Goal: Information Seeking & Learning: Learn about a topic

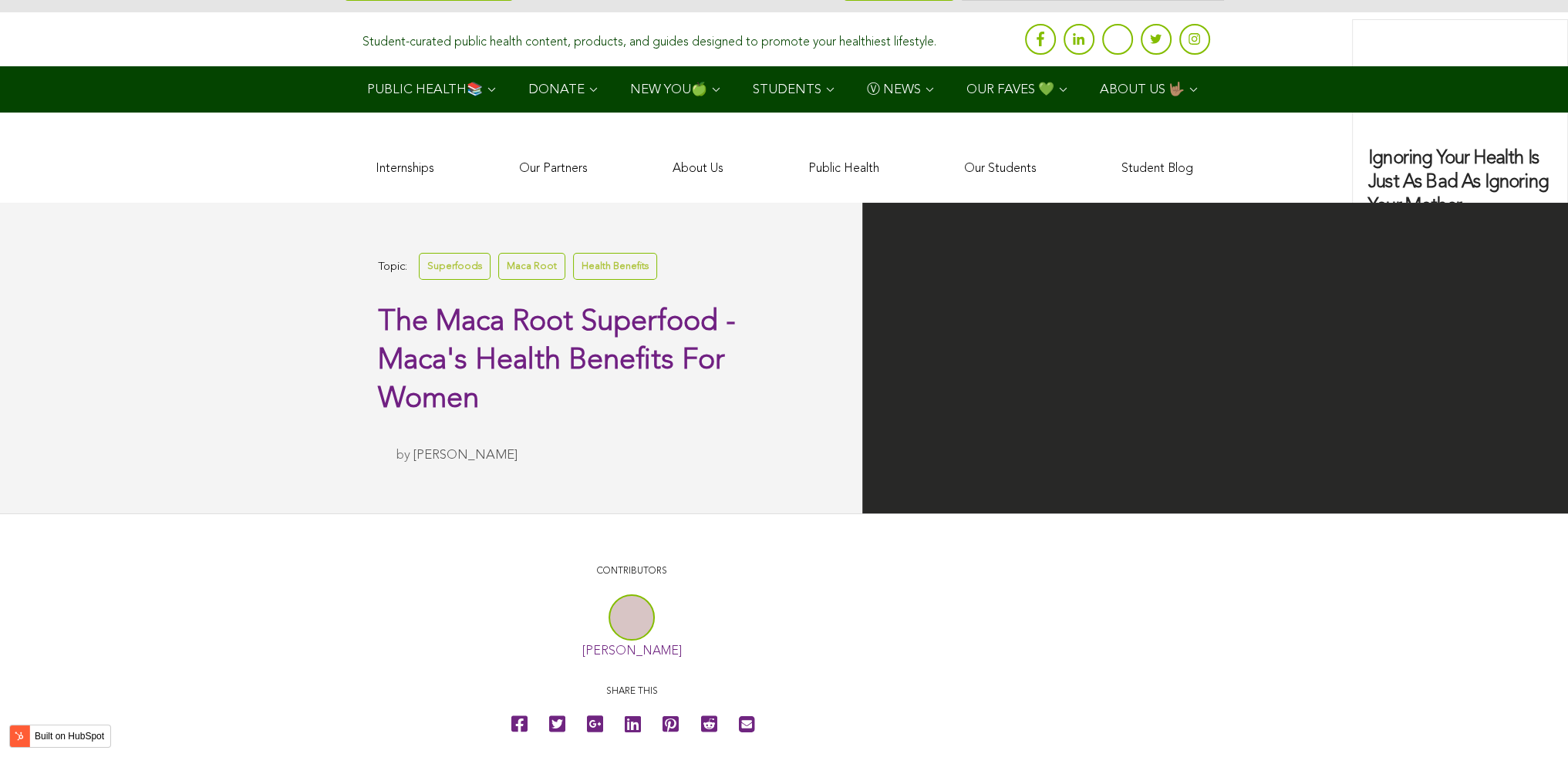
scroll to position [4344, 0]
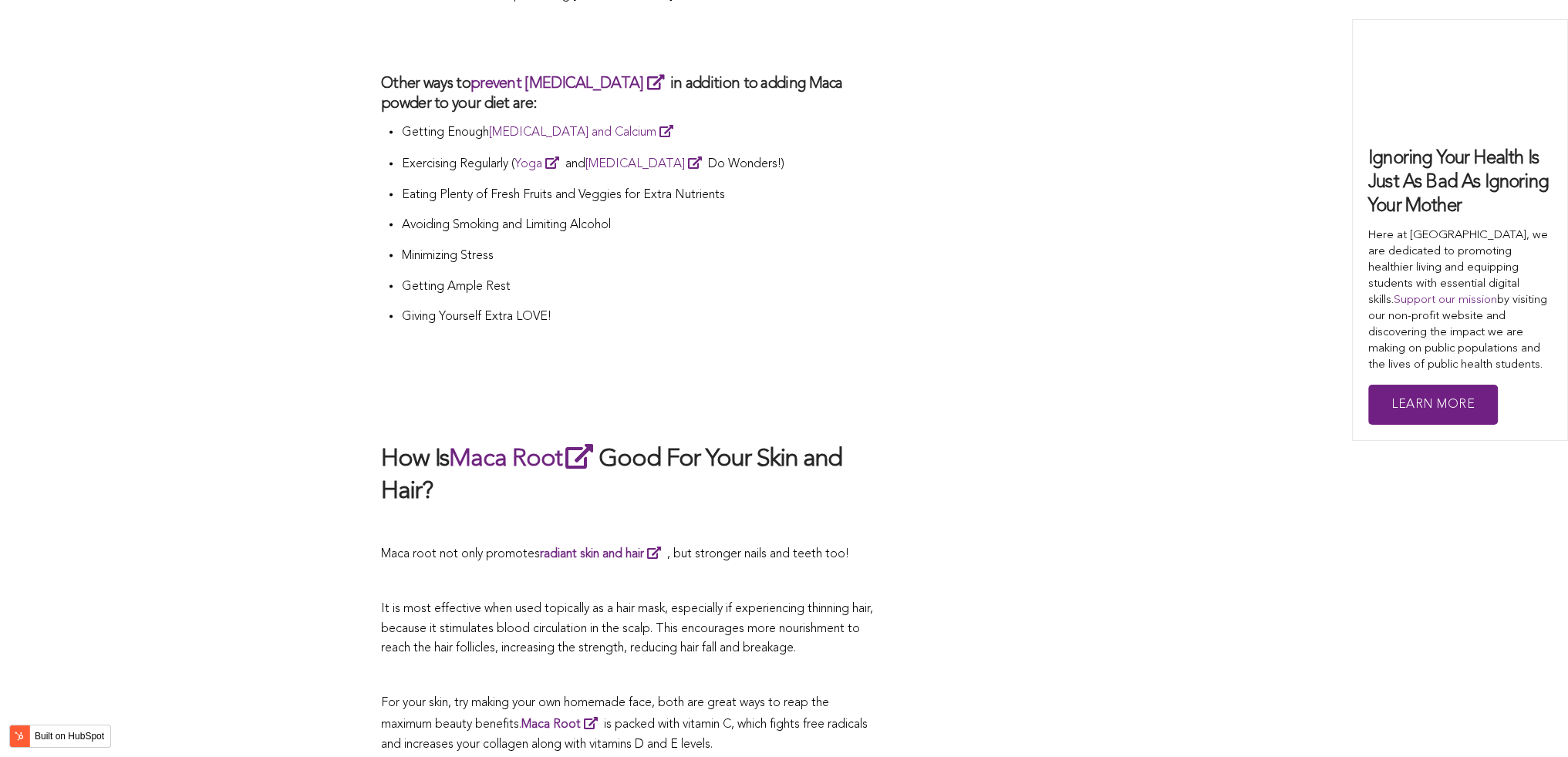
click at [491, 393] on h2 at bounding box center [631, 409] width 501 height 32
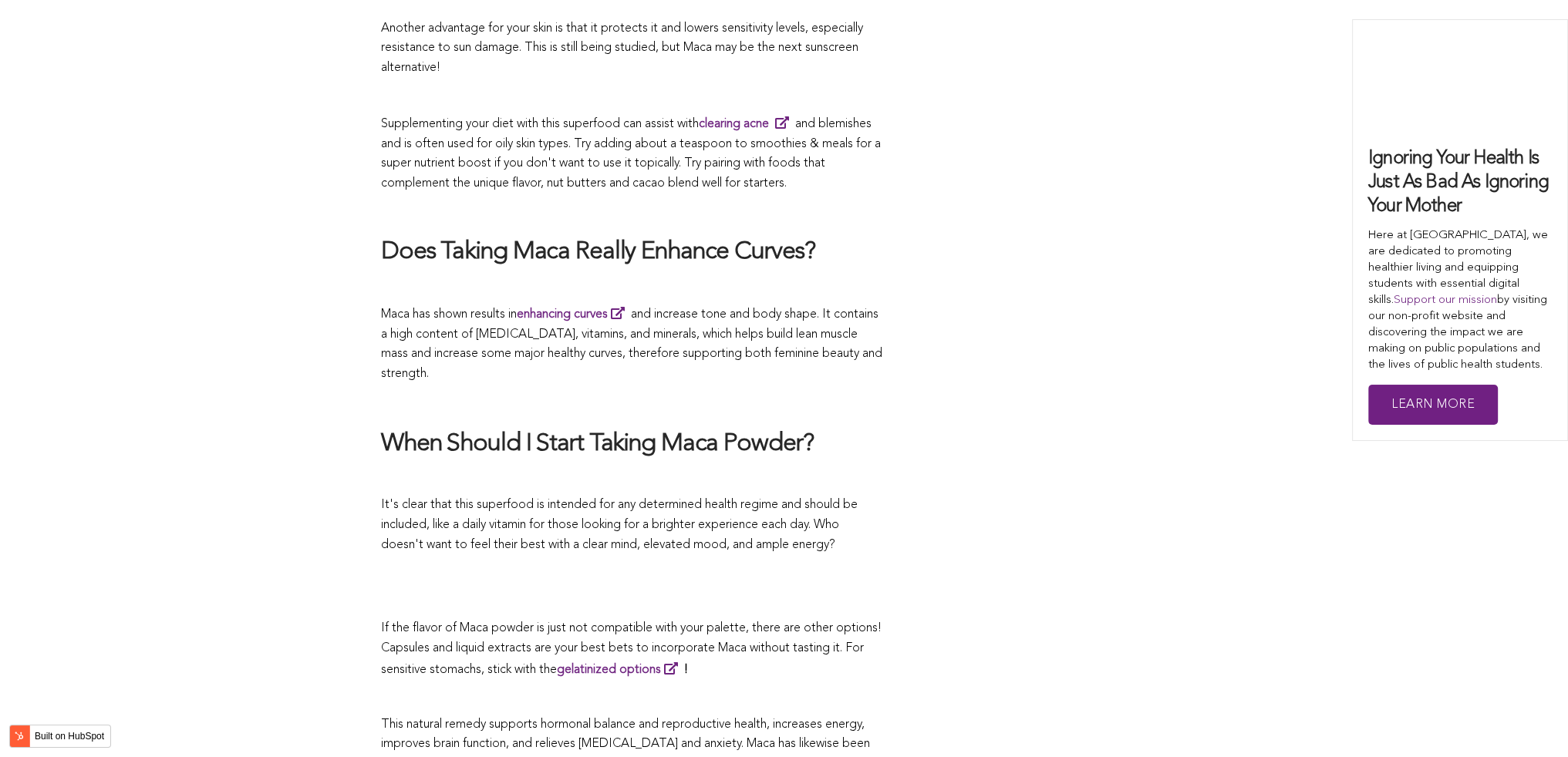
scroll to position [4094, 0]
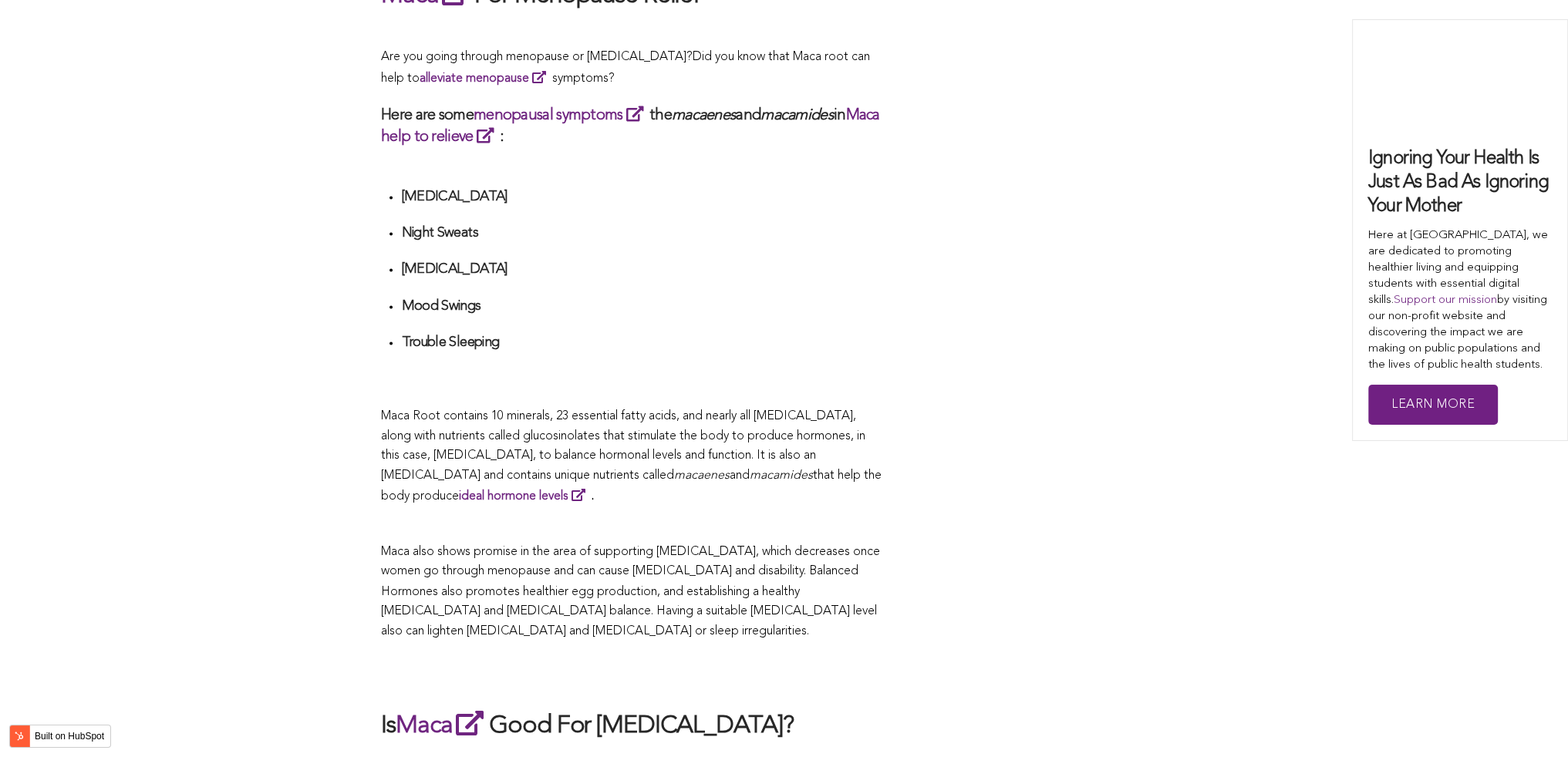
scroll to position [3923, 0]
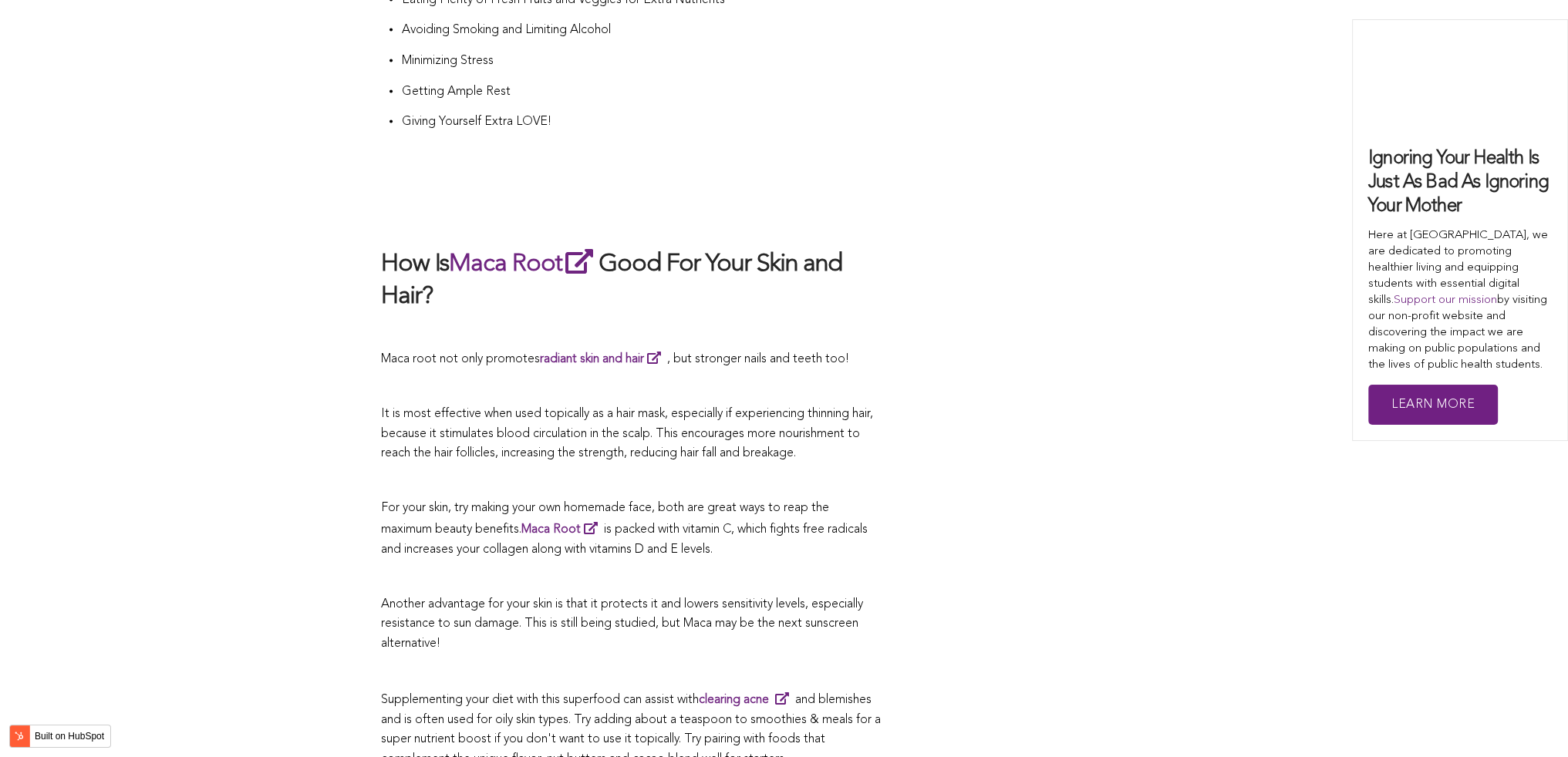
scroll to position [2600, 0]
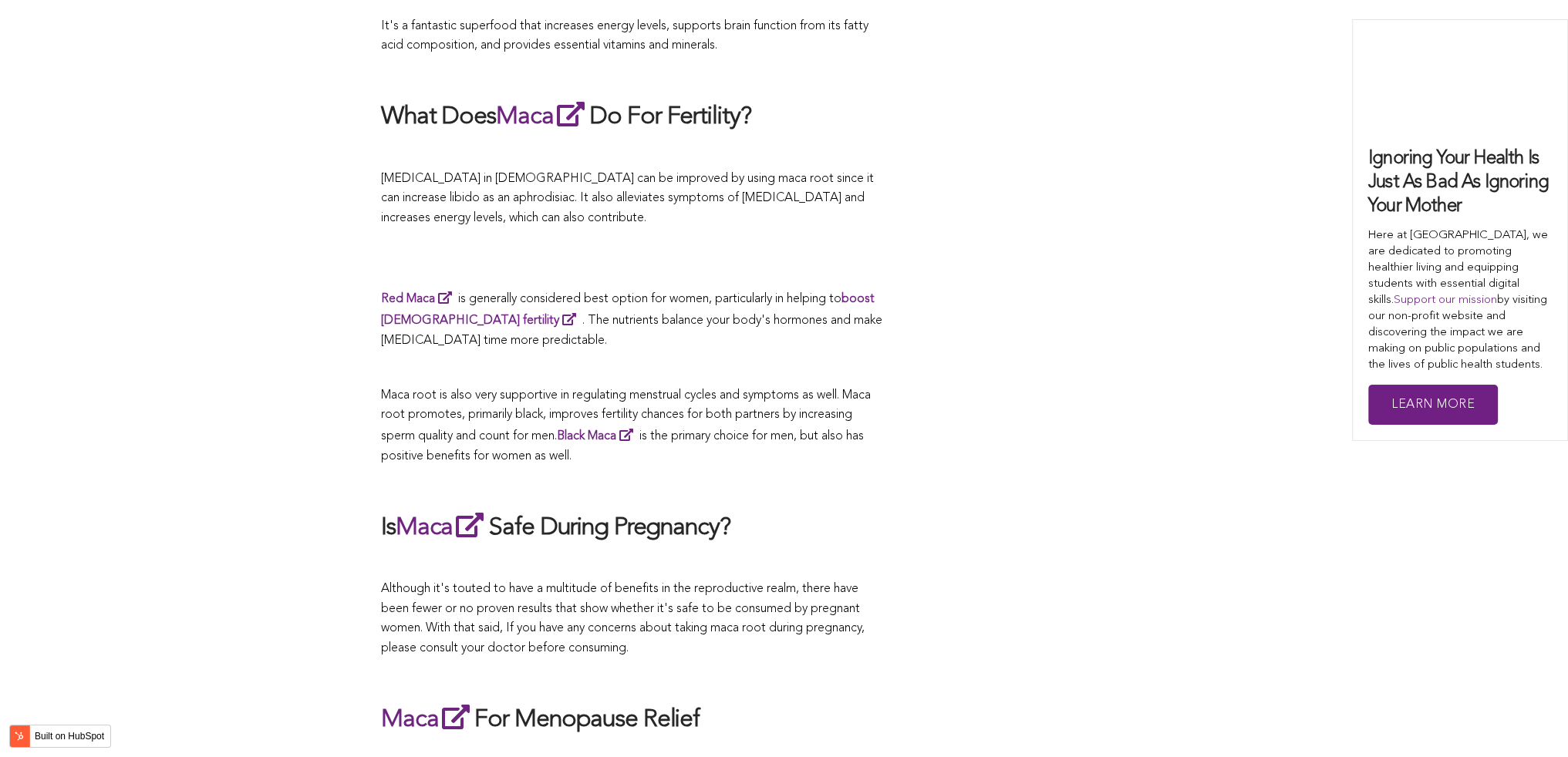
click at [707, 390] on span "Maca root is also very supportive in regulating menstrual cycles and symptoms a…" at bounding box center [626, 426] width 490 height 73
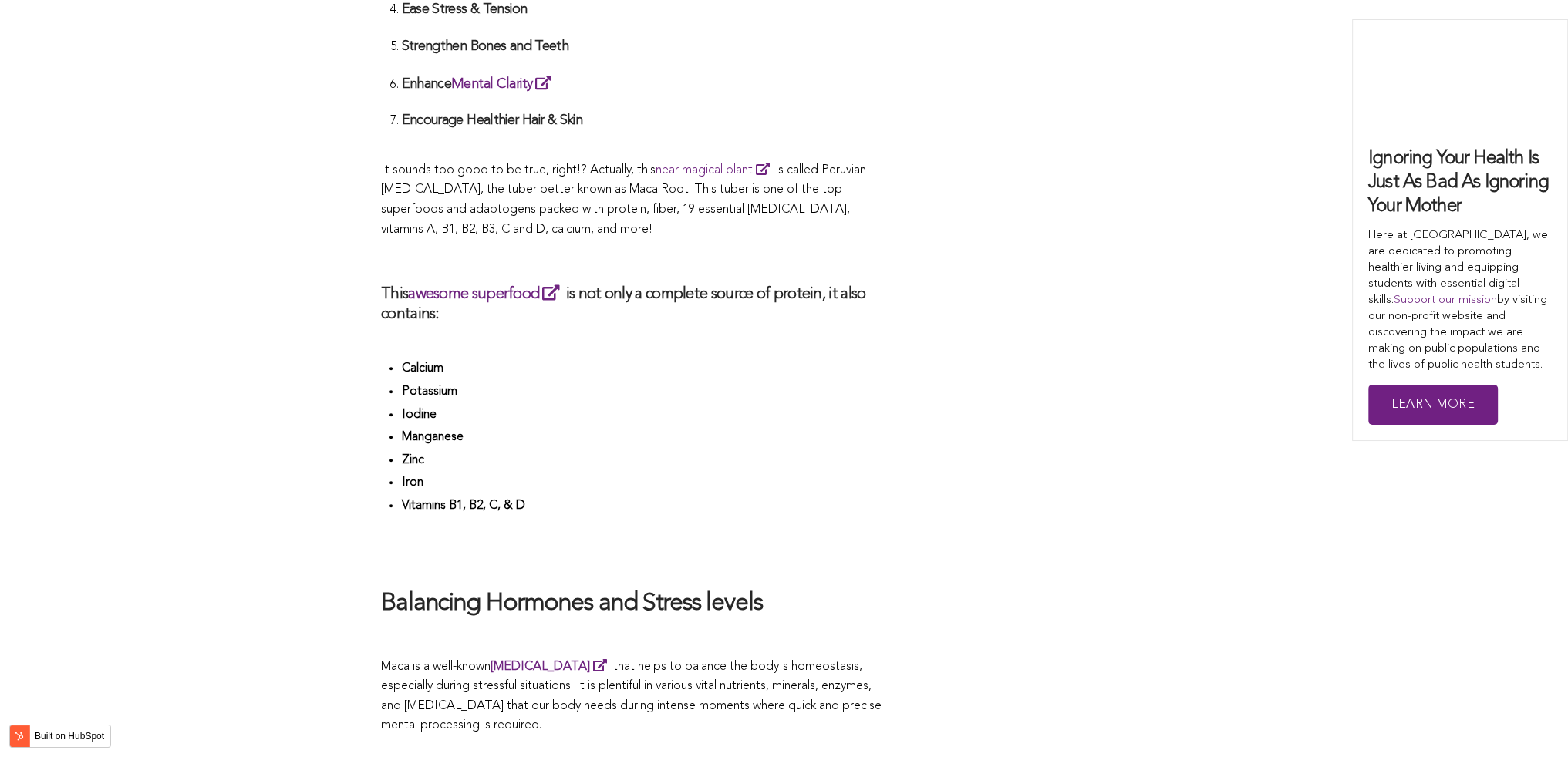
scroll to position [3765, 0]
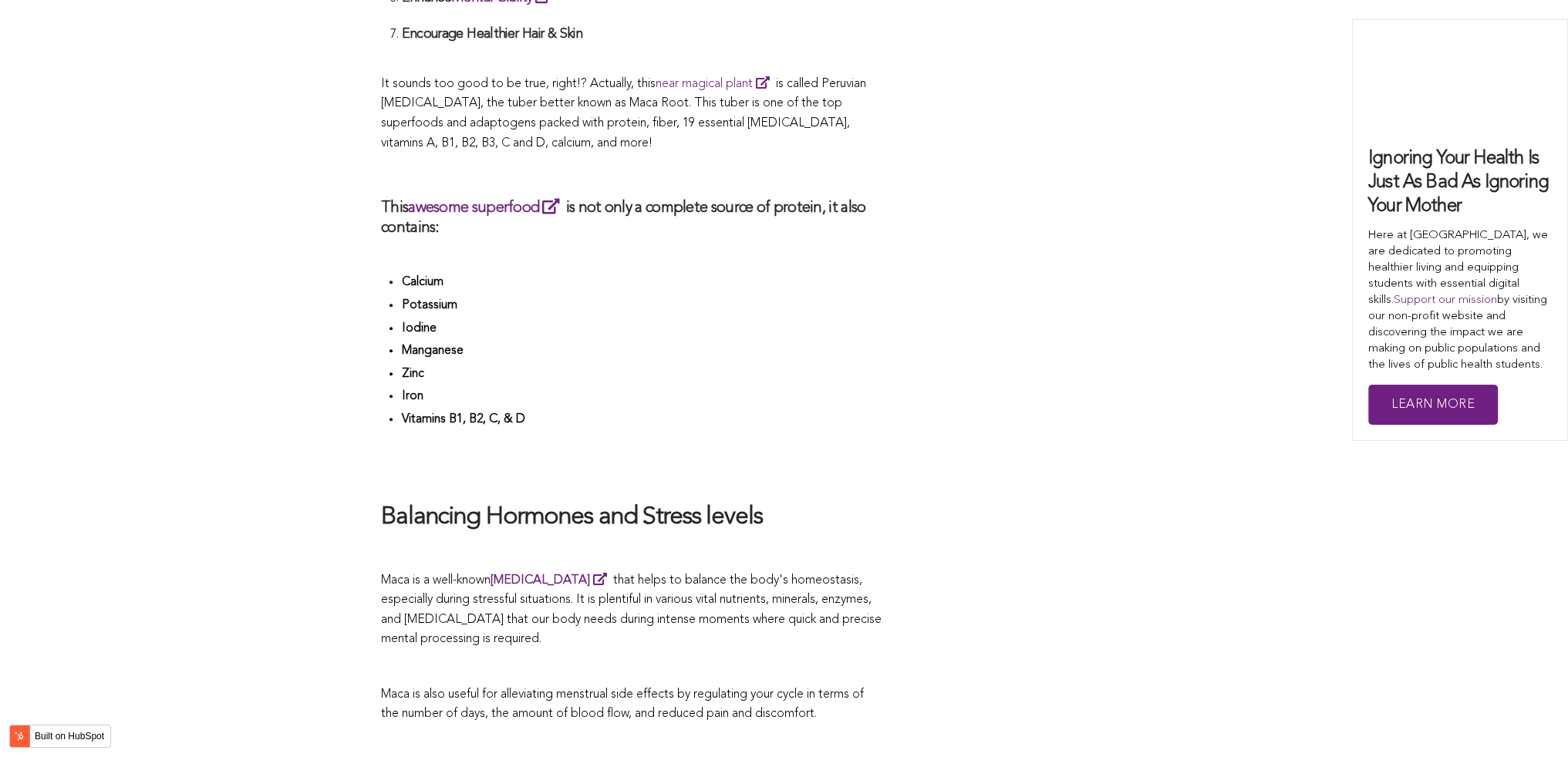
scroll to position [4382, 0]
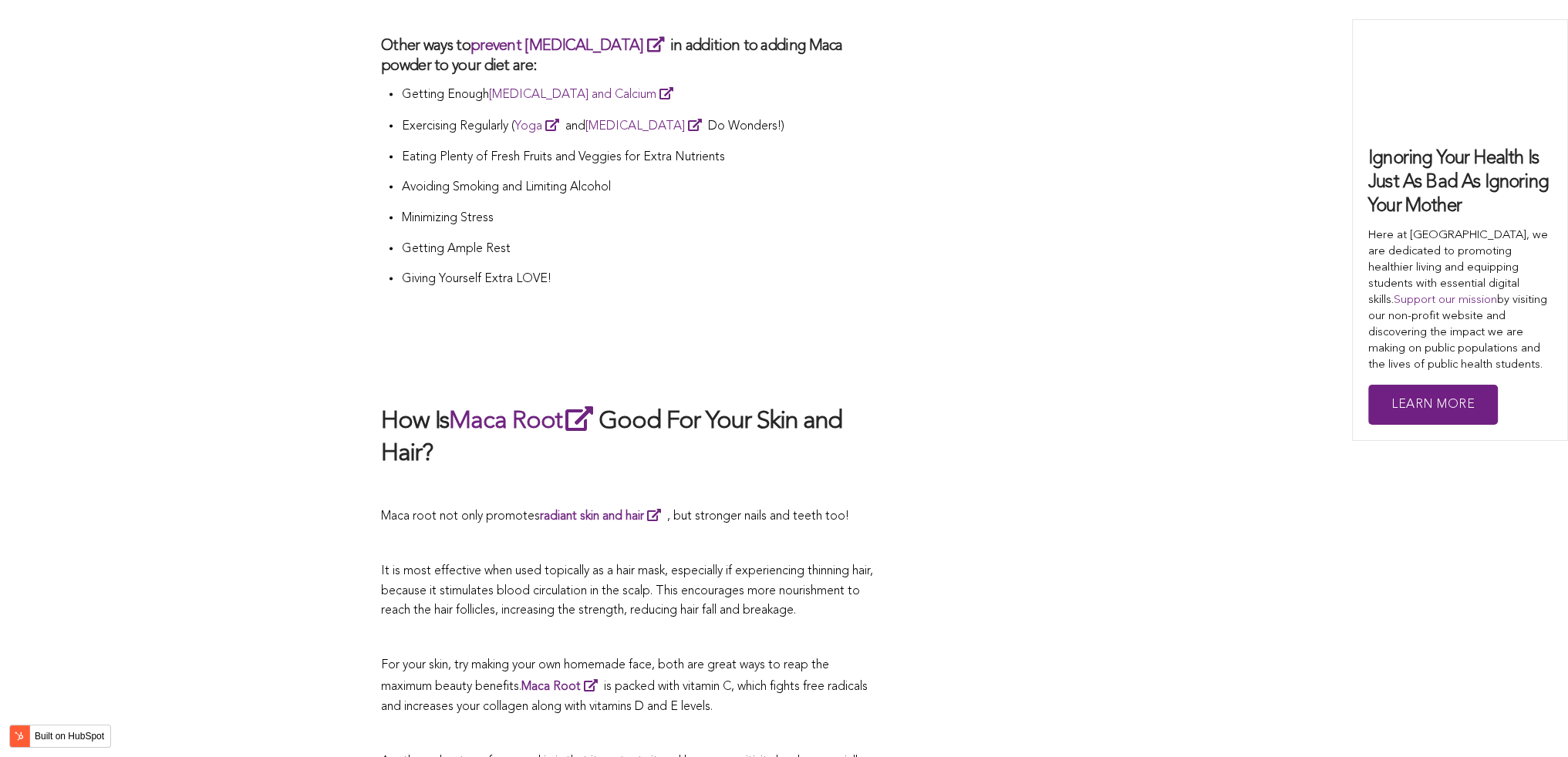
click at [753, 403] on h2 "How Is Maca Root Good For Your Skin and Hair?" at bounding box center [631, 436] width 501 height 67
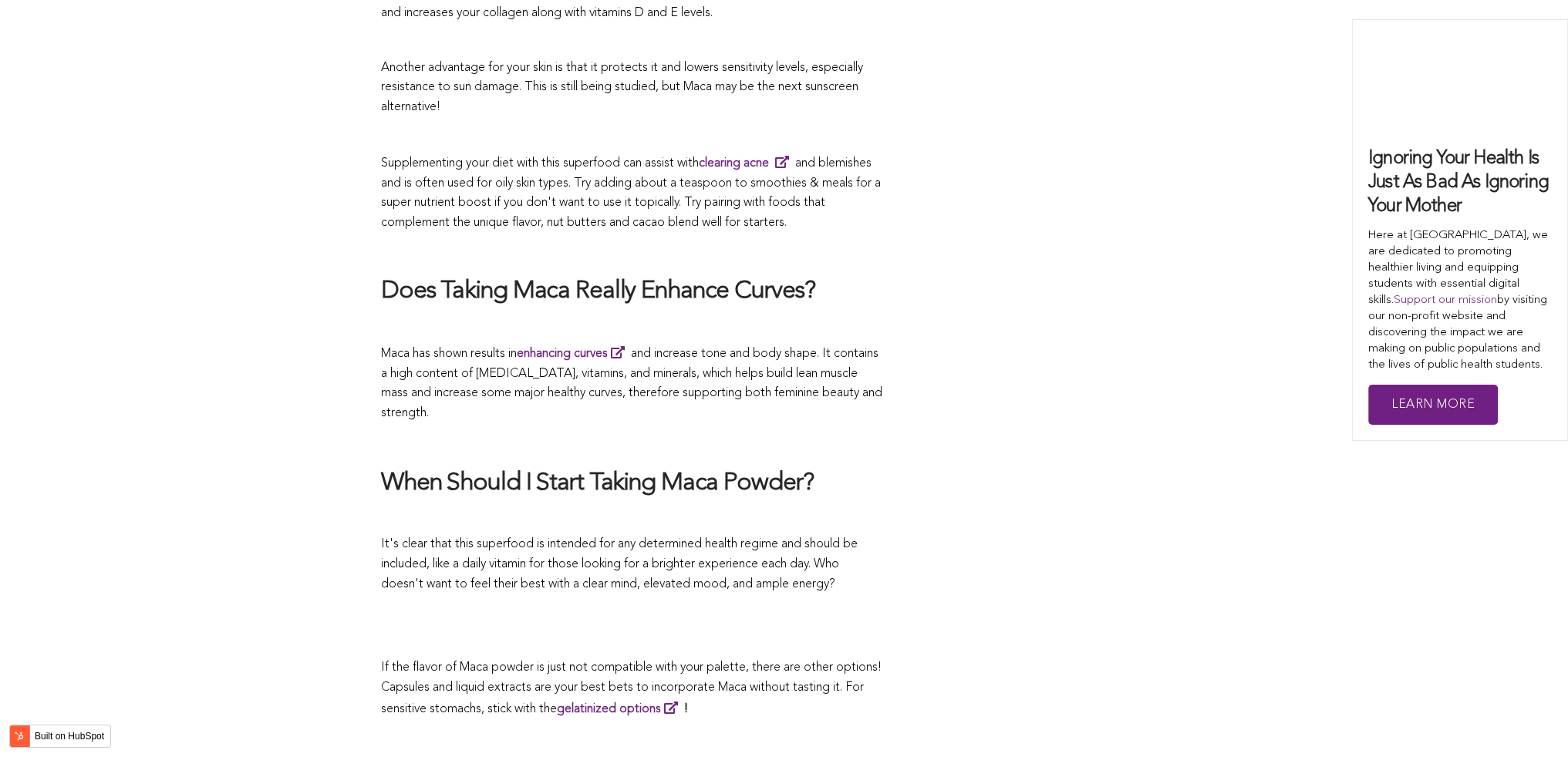
scroll to position [4231, 0]
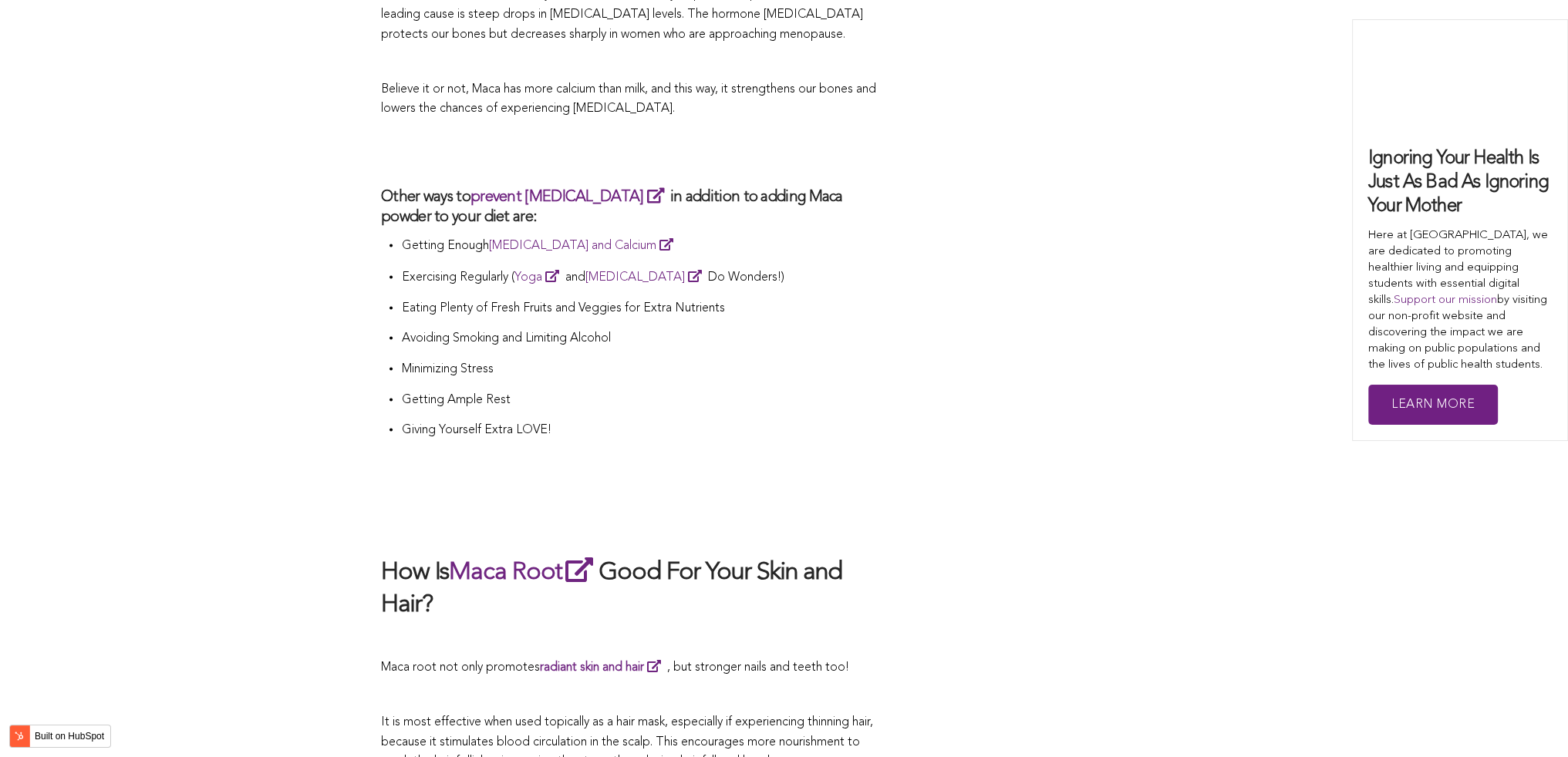
click at [650, 421] on p "Giving Yourself Extra LOVE!" at bounding box center [641, 430] width 481 height 20
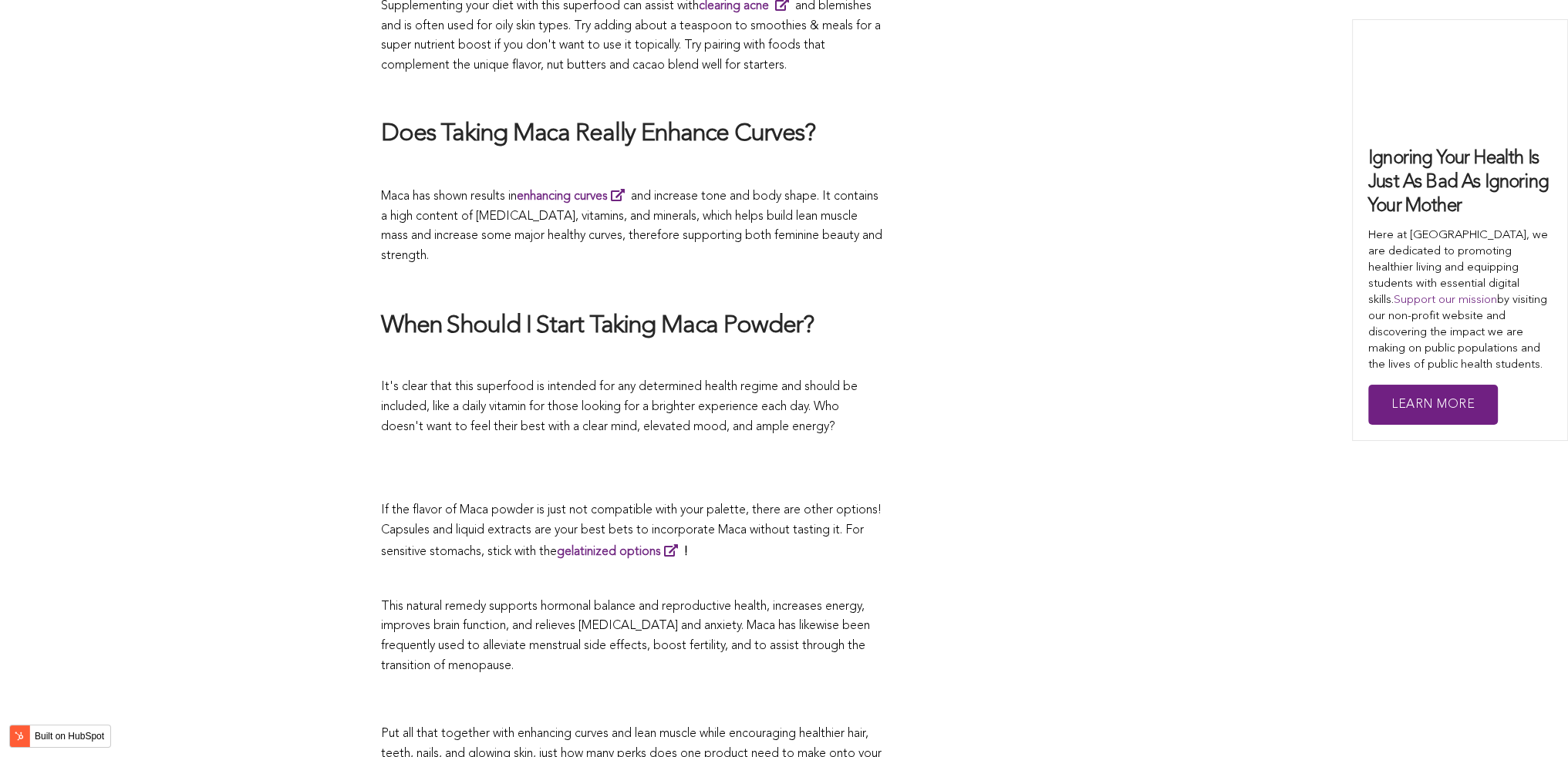
scroll to position [5387, 0]
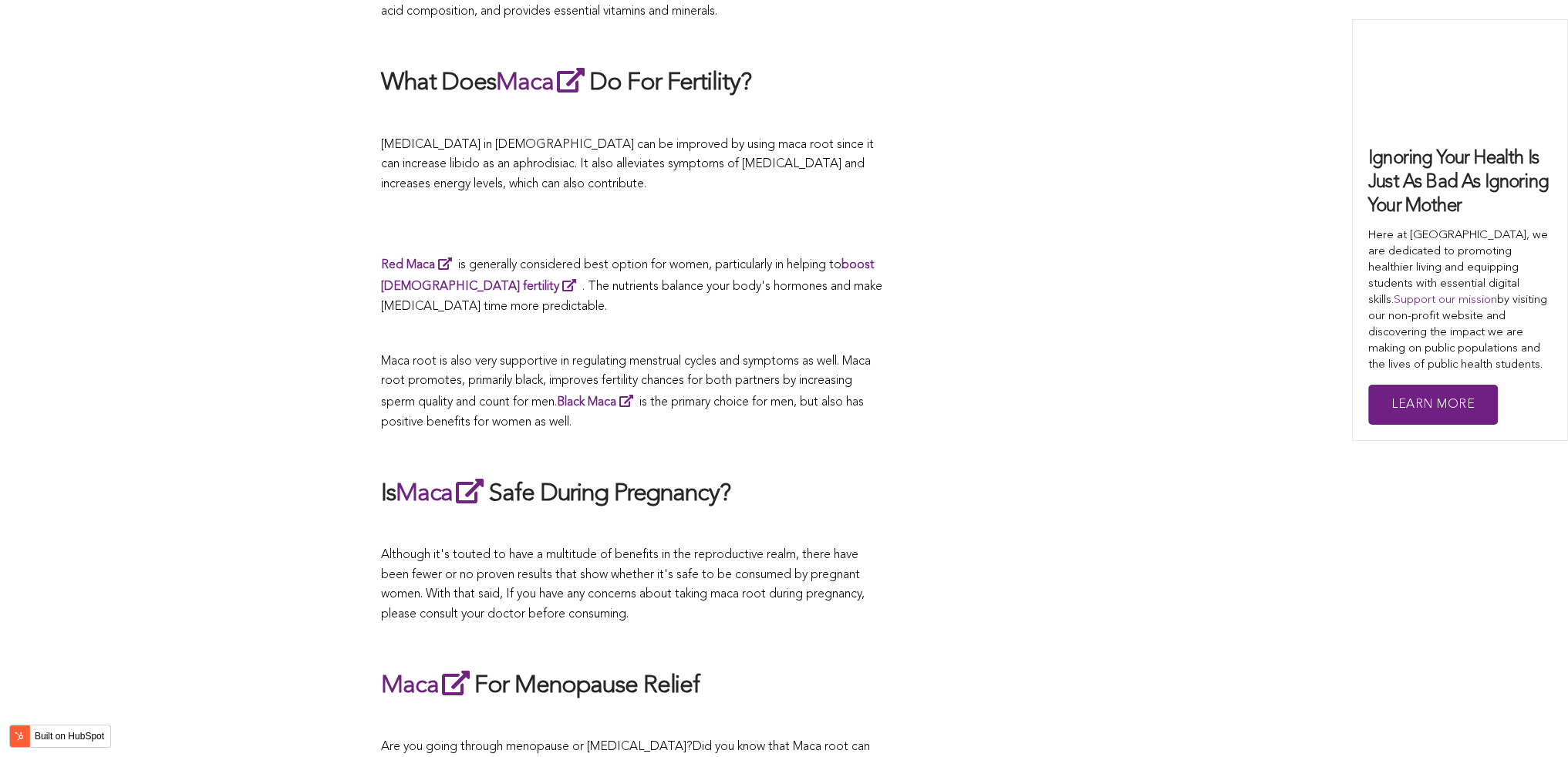
click at [879, 378] on p "Maca root is also very supportive in regulating menstrual cycles and symptoms a…" at bounding box center [631, 393] width 501 height 80
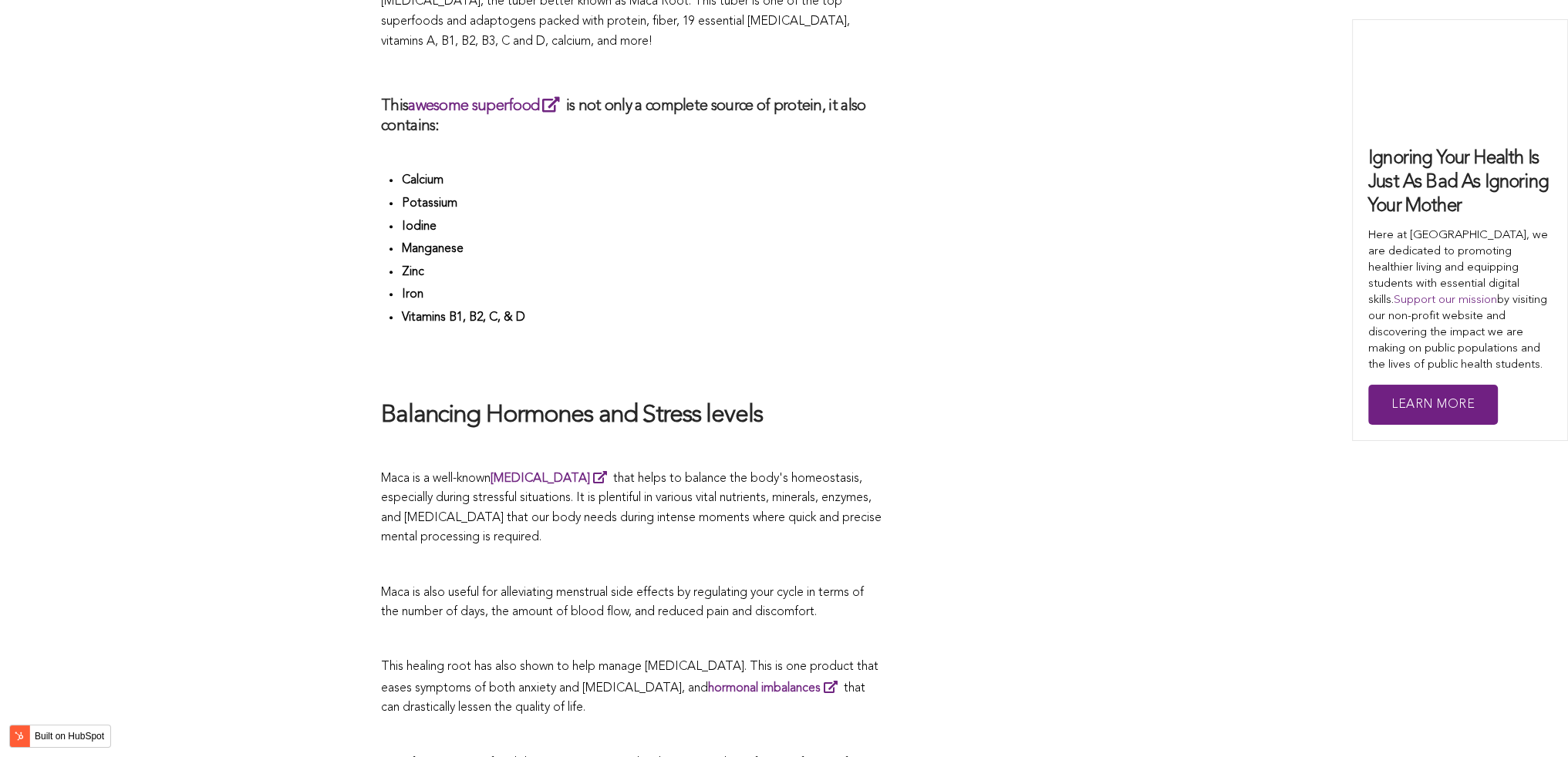
scroll to position [4141, 0]
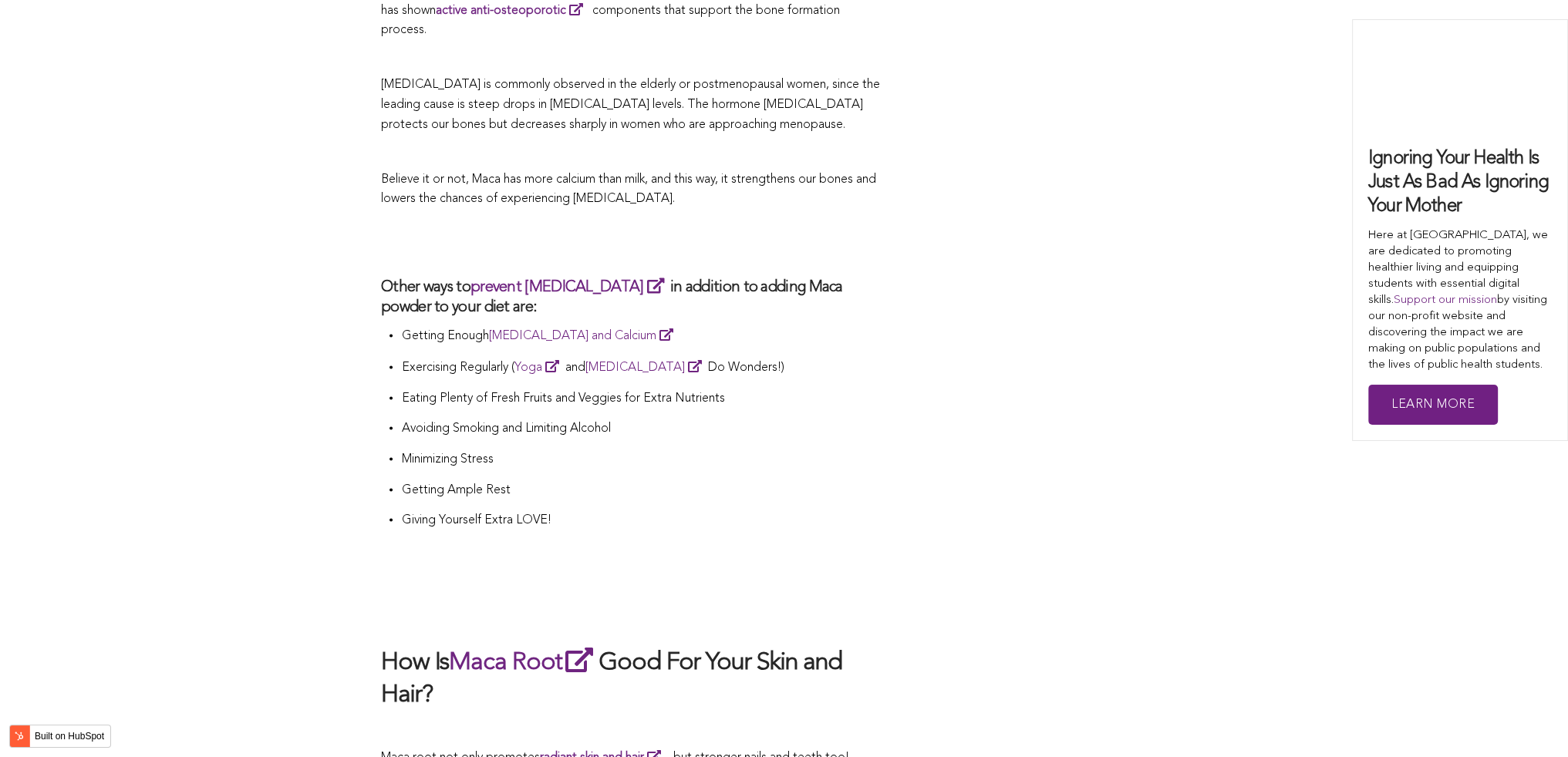
click at [864, 419] on p "Avoiding Smoking and Limiting Alcohol" at bounding box center [641, 429] width 481 height 20
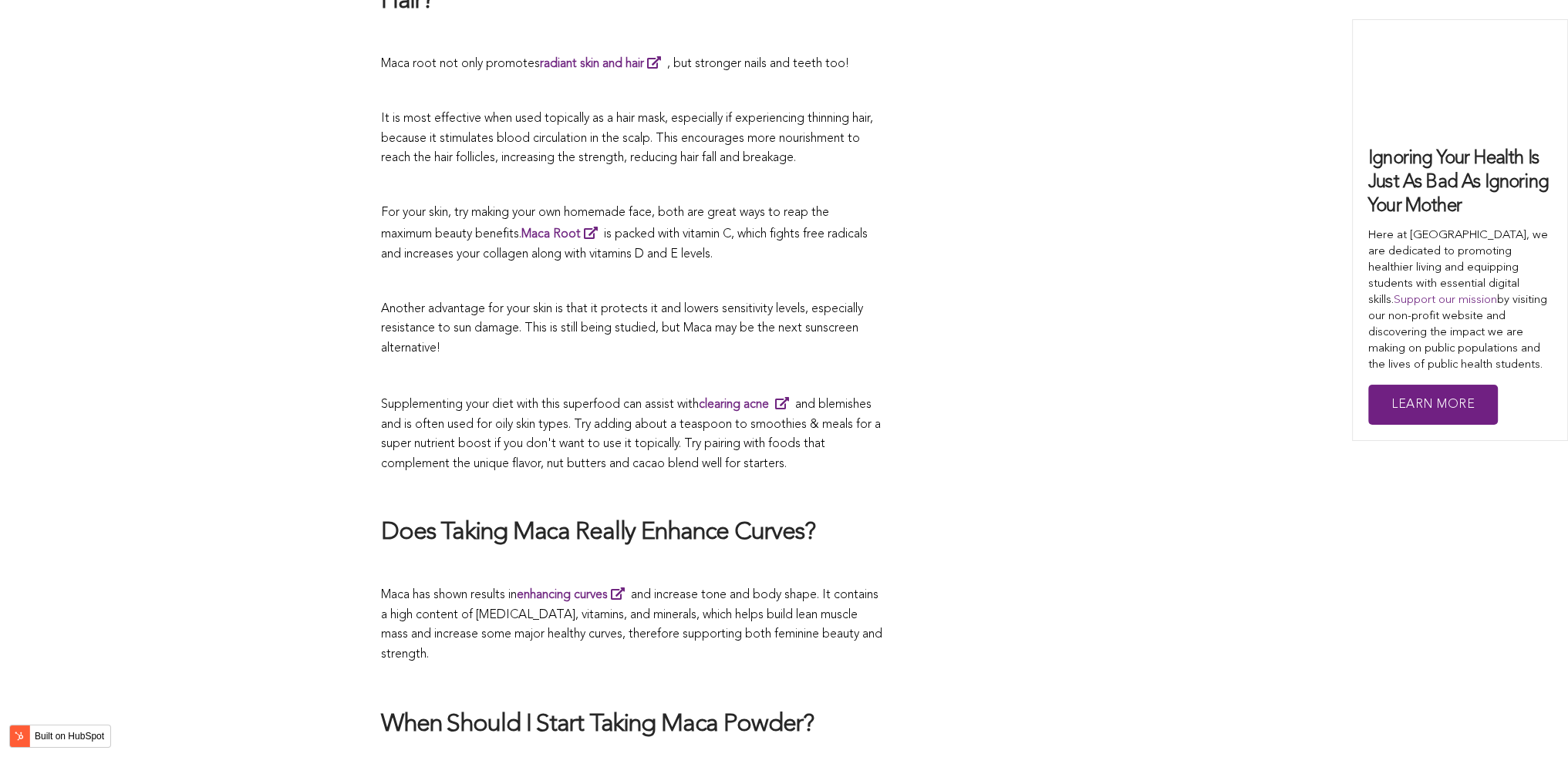
scroll to position [4175, 0]
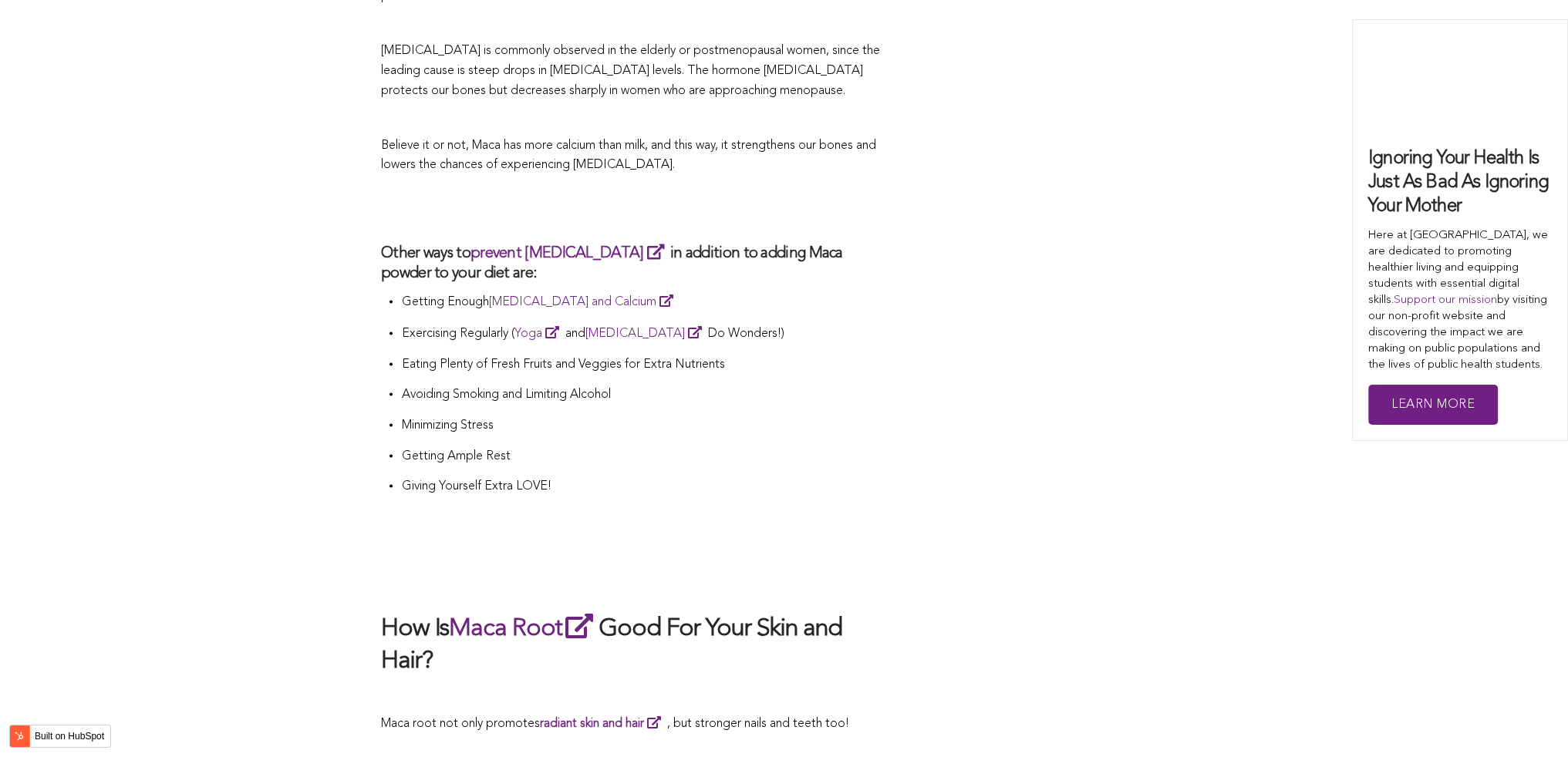
click at [531, 416] on p "Minimizing Stress" at bounding box center [641, 426] width 481 height 20
click at [693, 323] on li "Exercising Regularly ( Yoga and [MEDICAL_DATA] Do Wonders!)" at bounding box center [641, 339] width 481 height 32
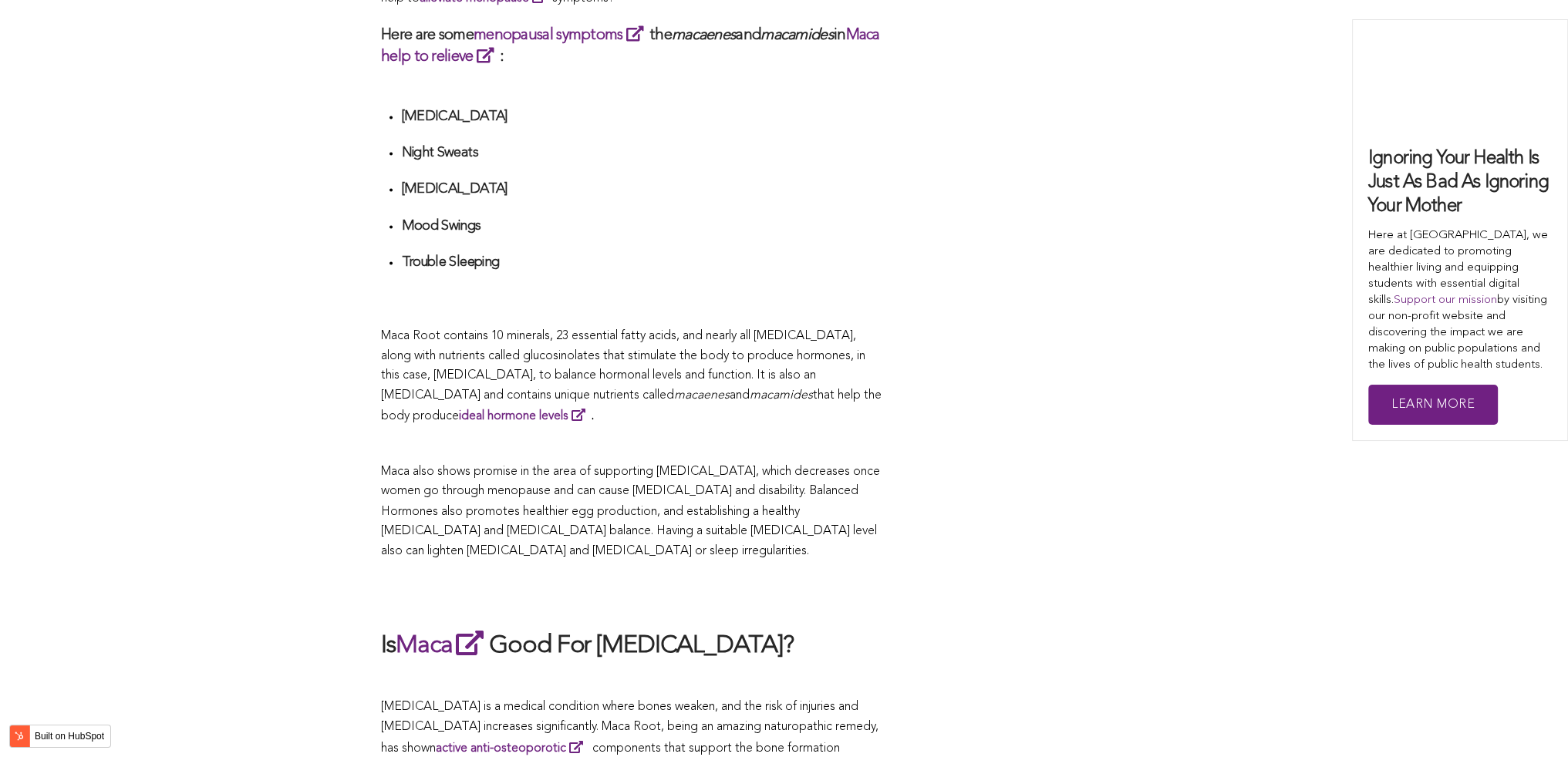
scroll to position [3250, 0]
